Goal: Task Accomplishment & Management: Manage account settings

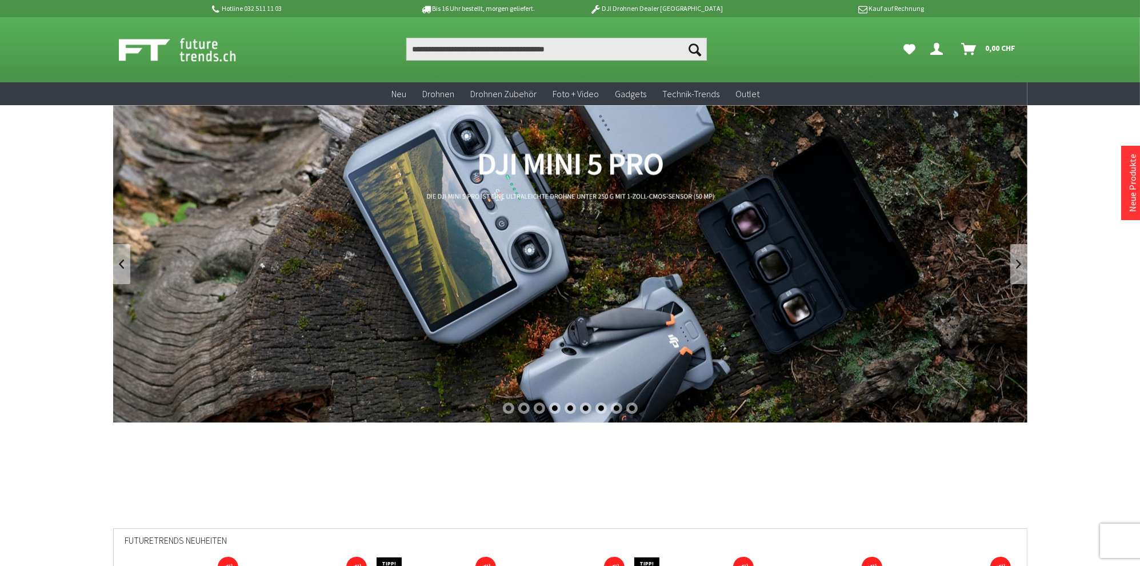
click at [936, 49] on icon "Dein Konto" at bounding box center [937, 44] width 13 height 9
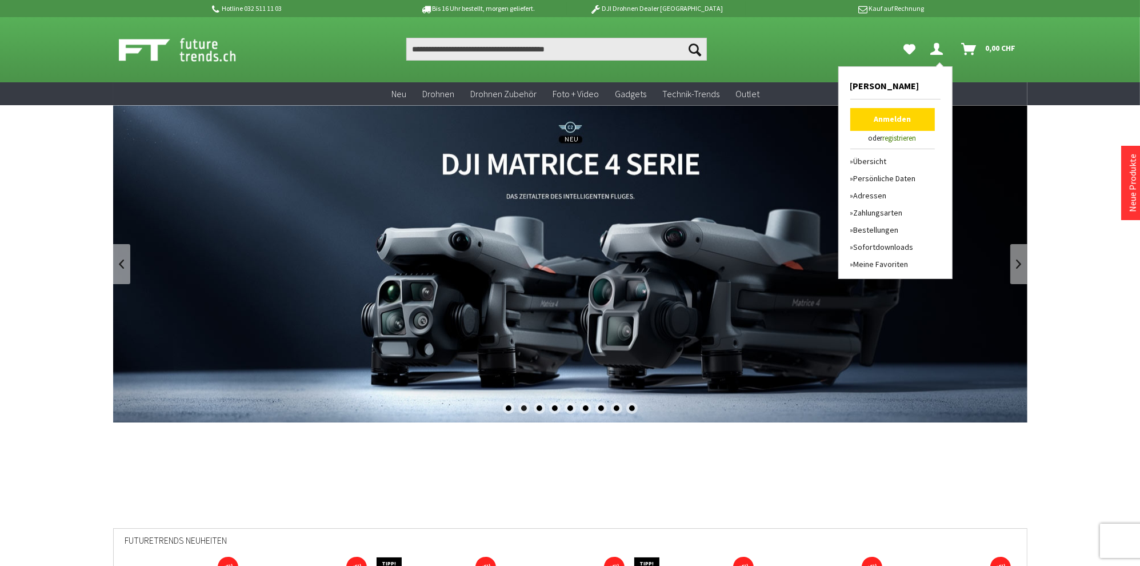
click at [883, 121] on link "Anmelden" at bounding box center [892, 119] width 85 height 23
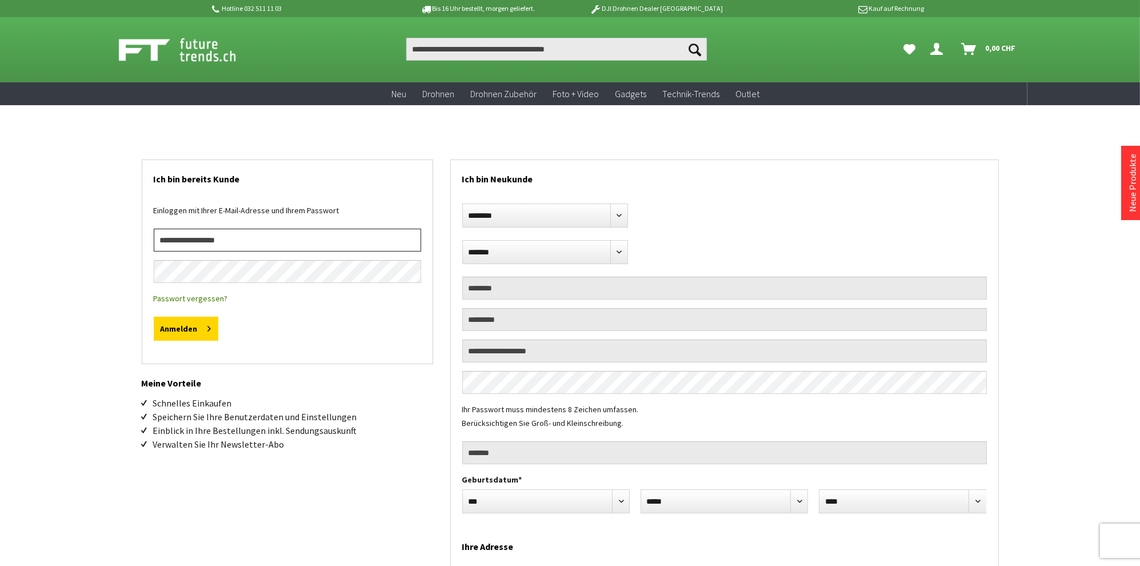
click at [215, 239] on input "email" at bounding box center [287, 240] width 267 height 23
type input "**********"
click at [186, 326] on button "Anmelden" at bounding box center [186, 329] width 65 height 24
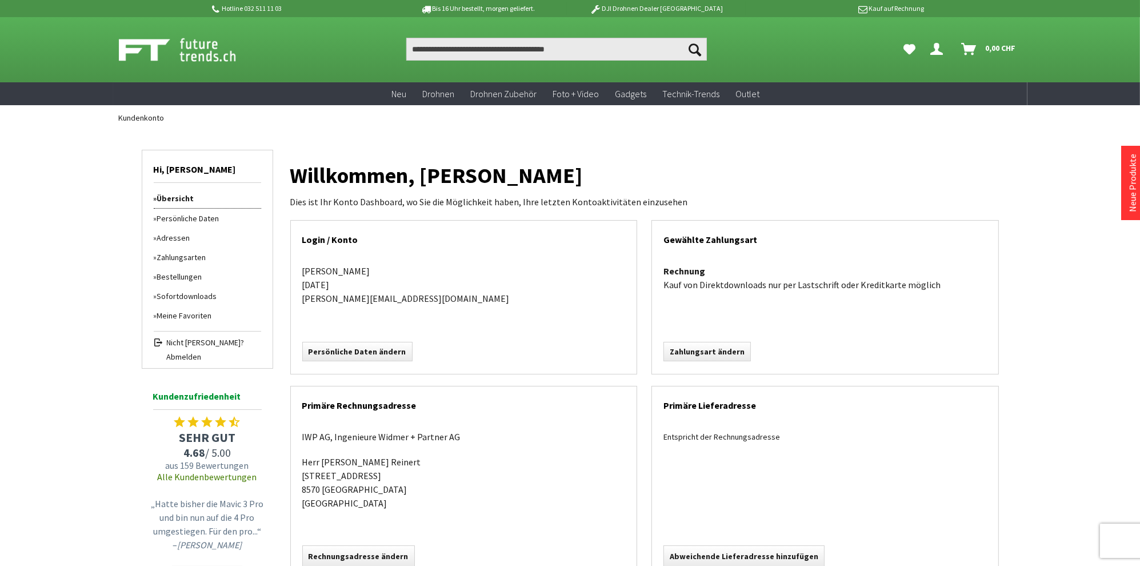
click at [179, 277] on link "Bestellungen" at bounding box center [207, 276] width 107 height 19
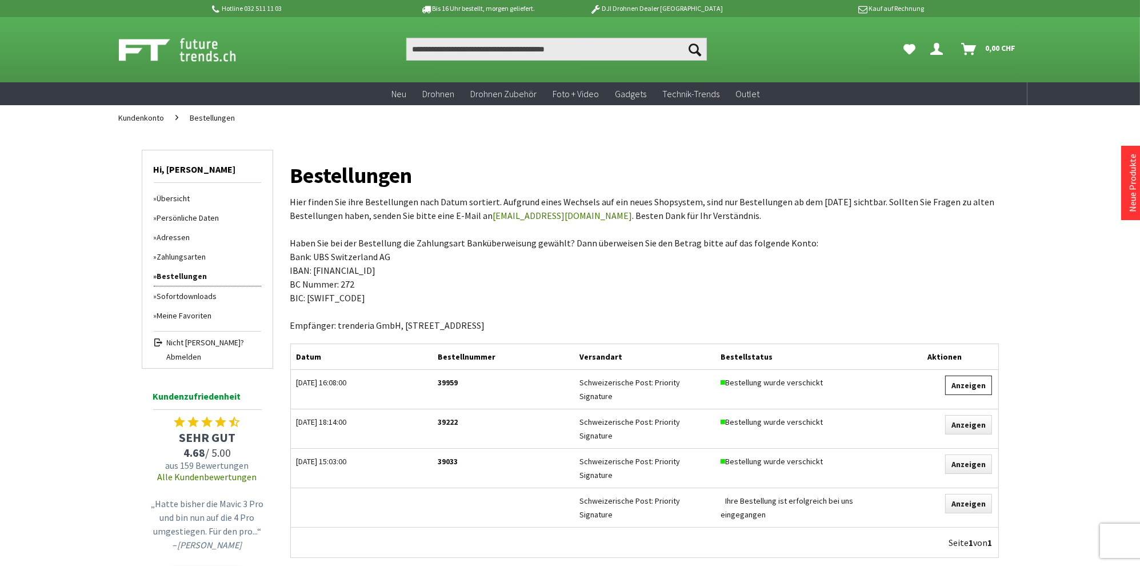
click at [964, 387] on link "Anzeigen" at bounding box center [968, 384] width 47 height 19
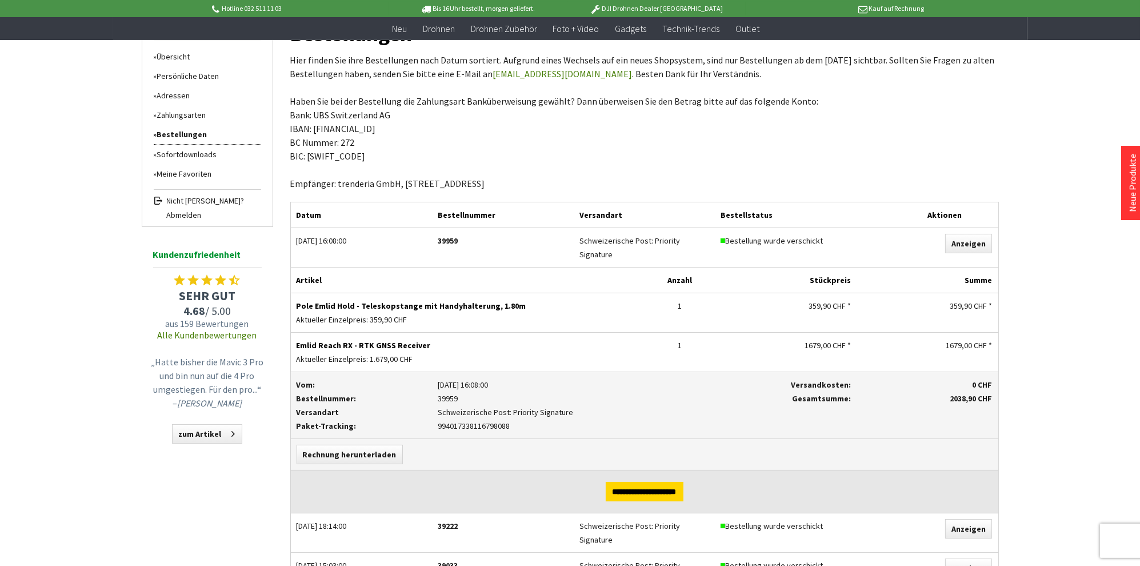
scroll to position [121, 0]
click at [362, 448] on link "Rechnung herunterladen" at bounding box center [350, 452] width 106 height 19
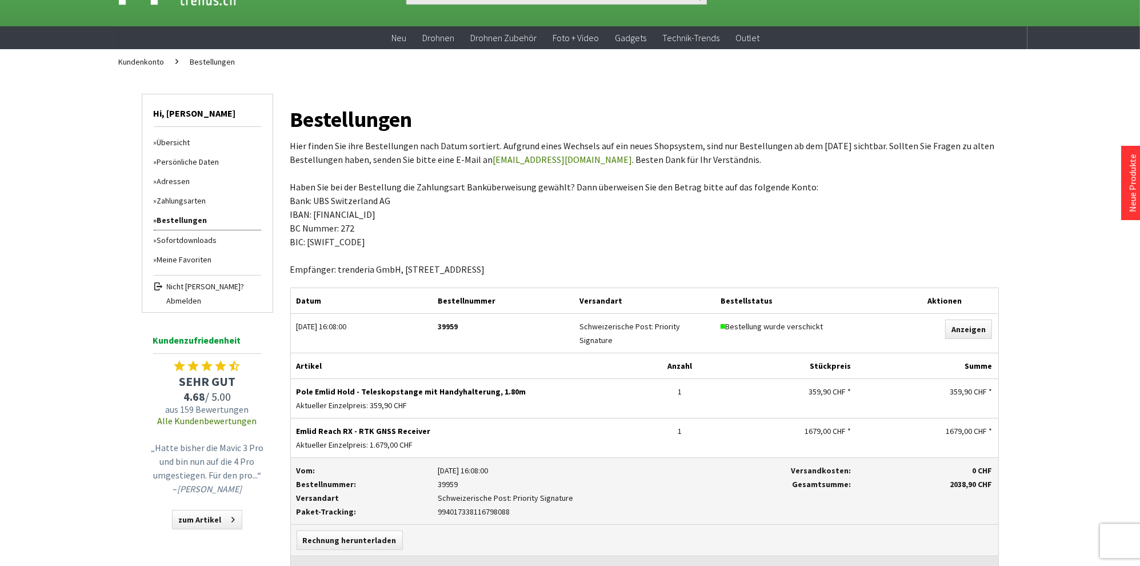
scroll to position [0, 0]
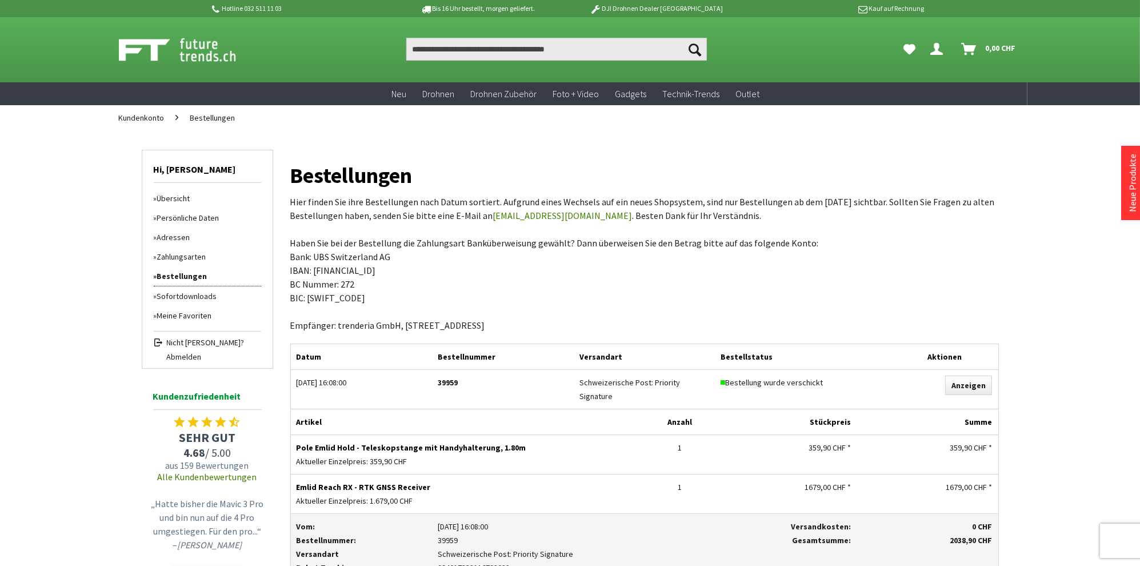
click at [547, 217] on link "support@trenderia.com" at bounding box center [562, 215] width 139 height 11
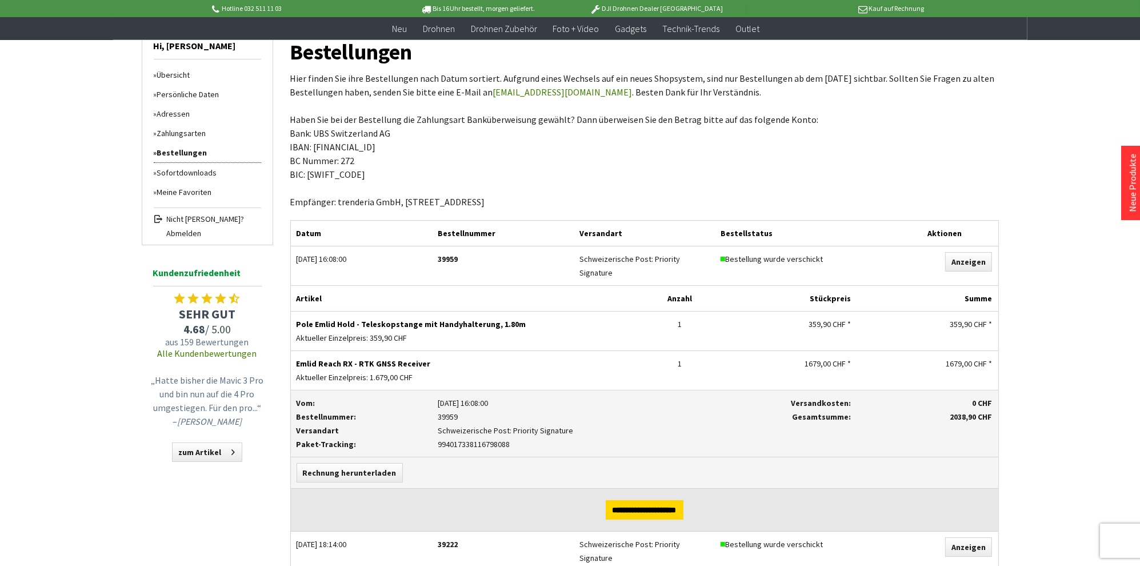
scroll to position [121, 0]
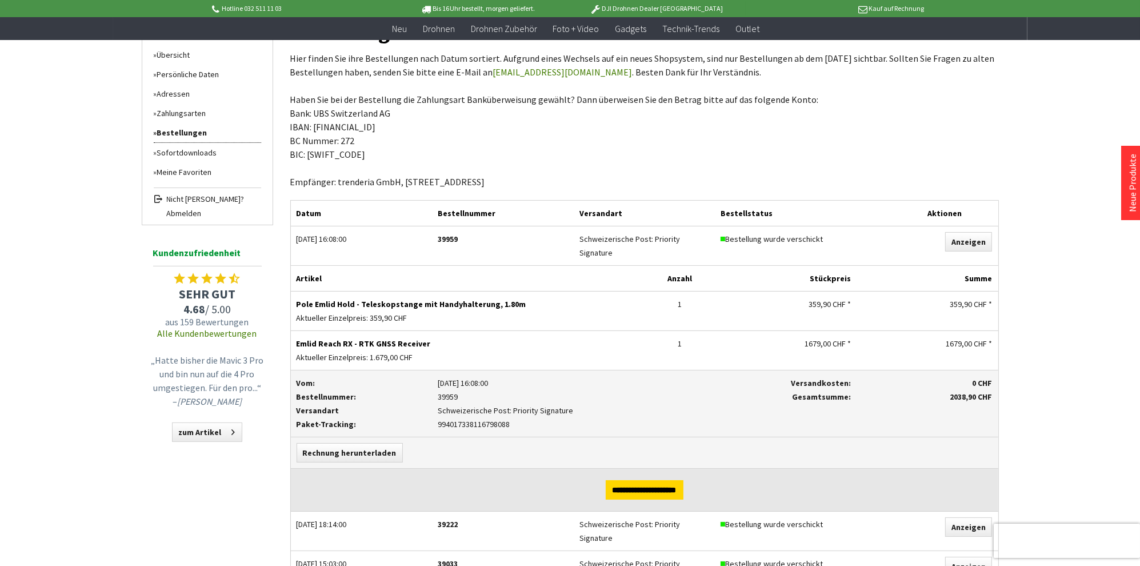
click at [440, 241] on div "39959" at bounding box center [503, 239] width 130 height 14
click at [1101, 69] on div "Hotline 032 511 11 03 Bis 16 Uhr bestellt, morgen geliefert. DJI Drohnen Dealer…" at bounding box center [570, 466] width 1140 height 1175
